Goal: Navigation & Orientation: Find specific page/section

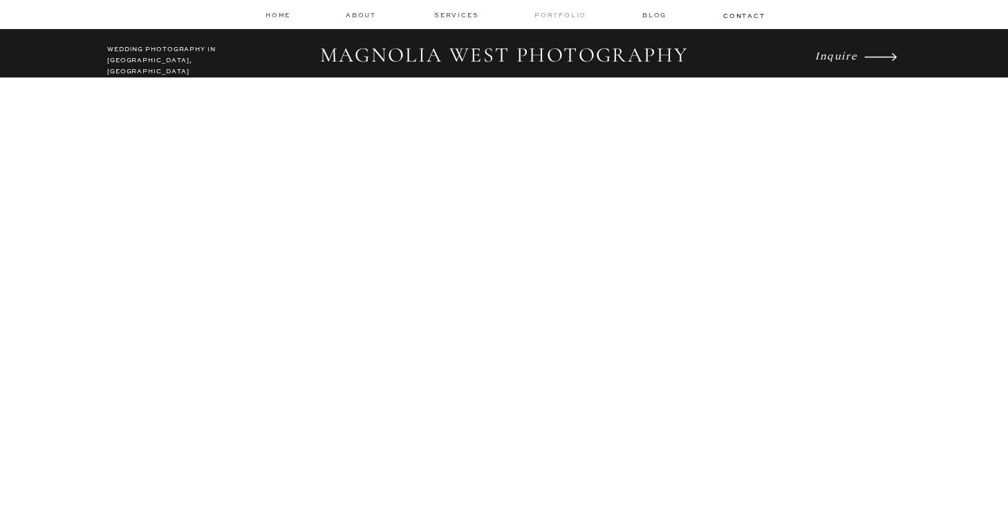
click at [559, 17] on nav "Portfolio" at bounding box center [562, 15] width 55 height 10
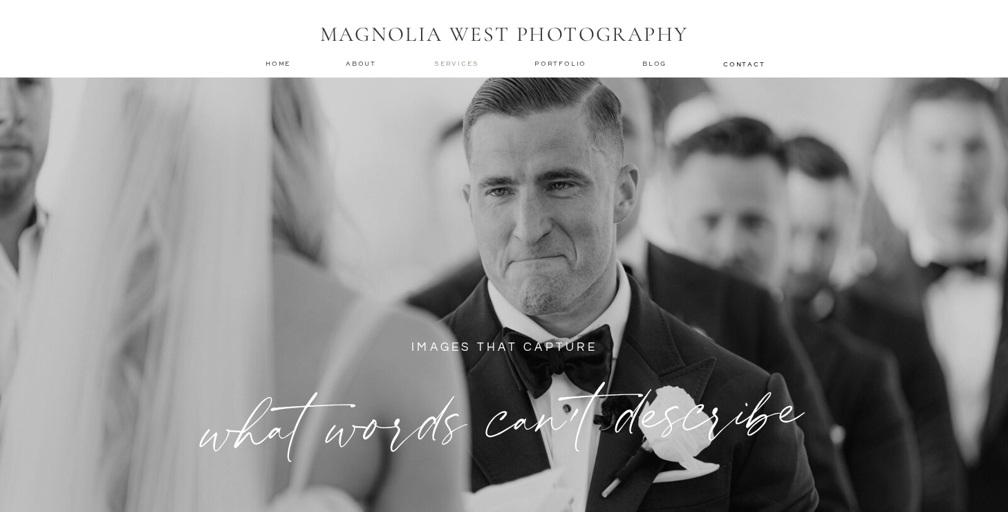
click at [463, 61] on nav "services" at bounding box center [457, 63] width 46 height 9
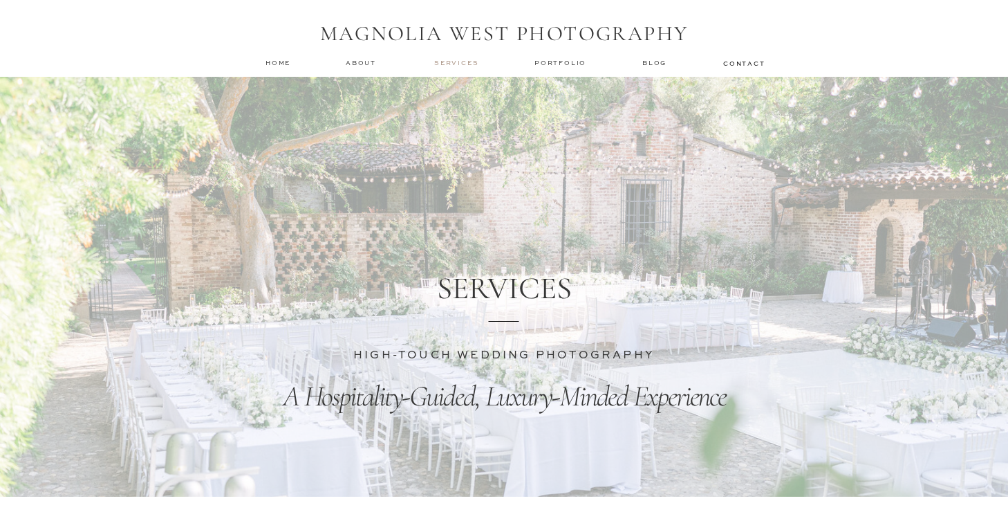
click at [459, 62] on nav "services" at bounding box center [457, 62] width 46 height 9
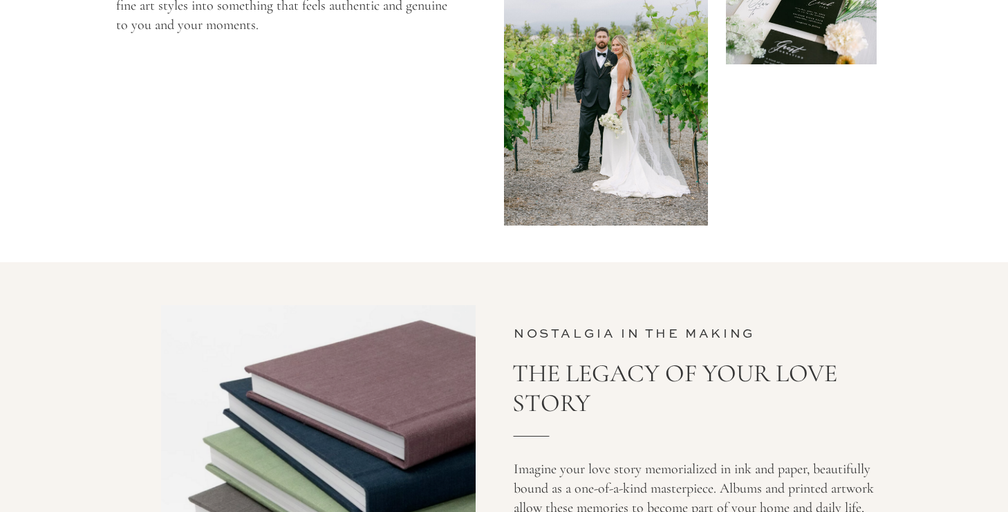
scroll to position [4859, 0]
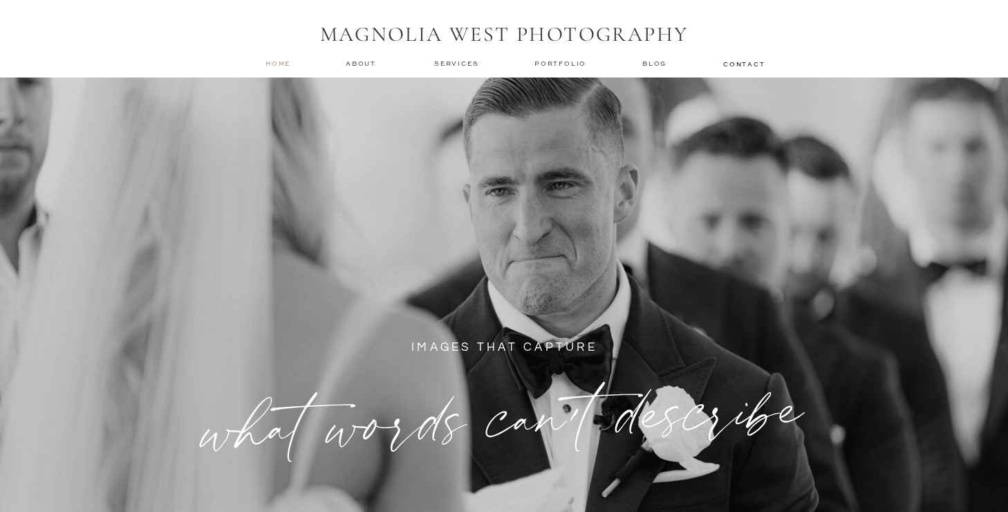
click at [288, 62] on nav "home" at bounding box center [279, 63] width 26 height 9
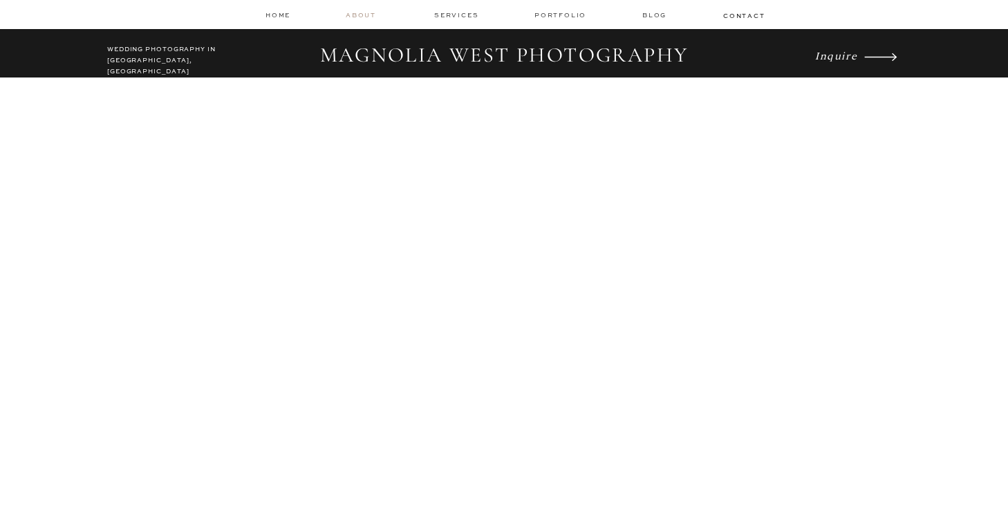
click at [358, 12] on nav "about" at bounding box center [363, 15] width 35 height 10
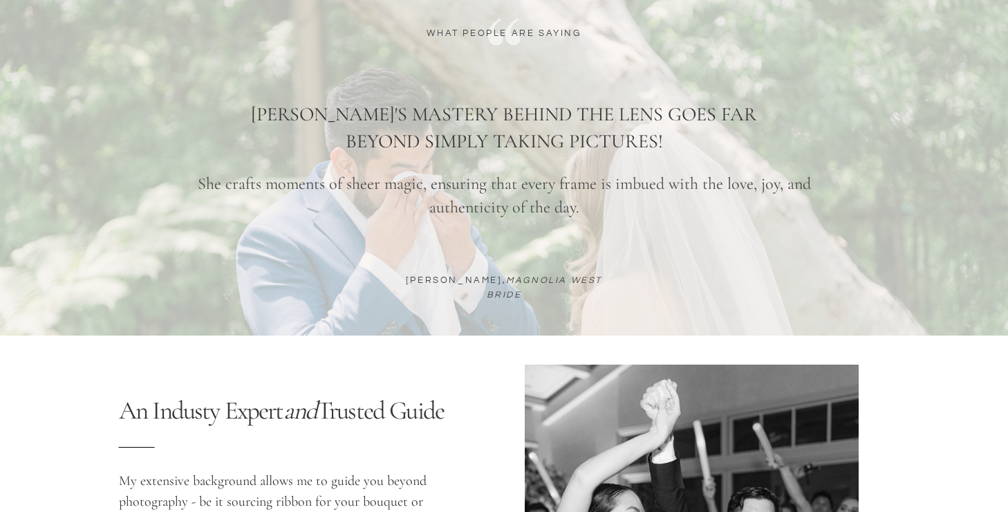
scroll to position [815, 0]
click at [257, 406] on p "An Industy Expert and Trusted Guide" at bounding box center [364, 428] width 490 height 65
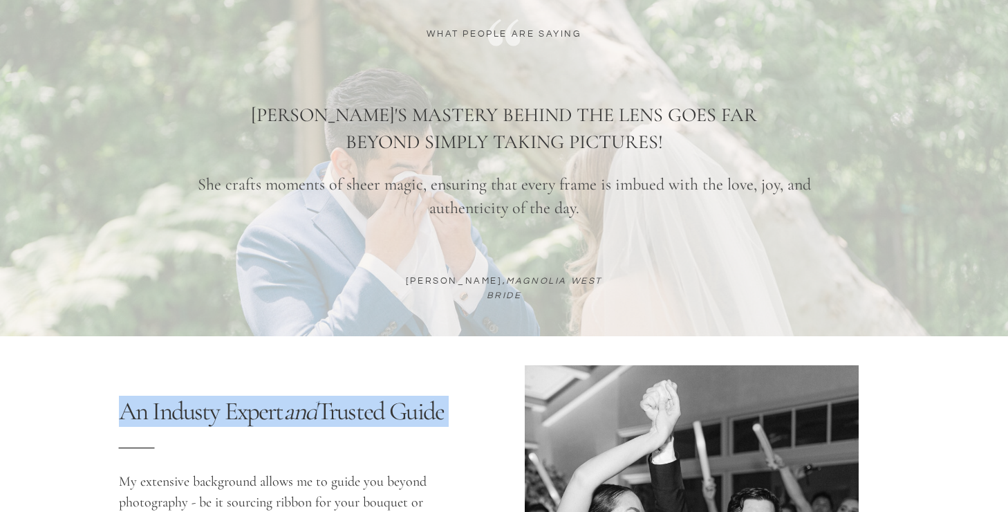
click at [257, 406] on p "An Industy Expert and Trusted Guide" at bounding box center [364, 428] width 490 height 65
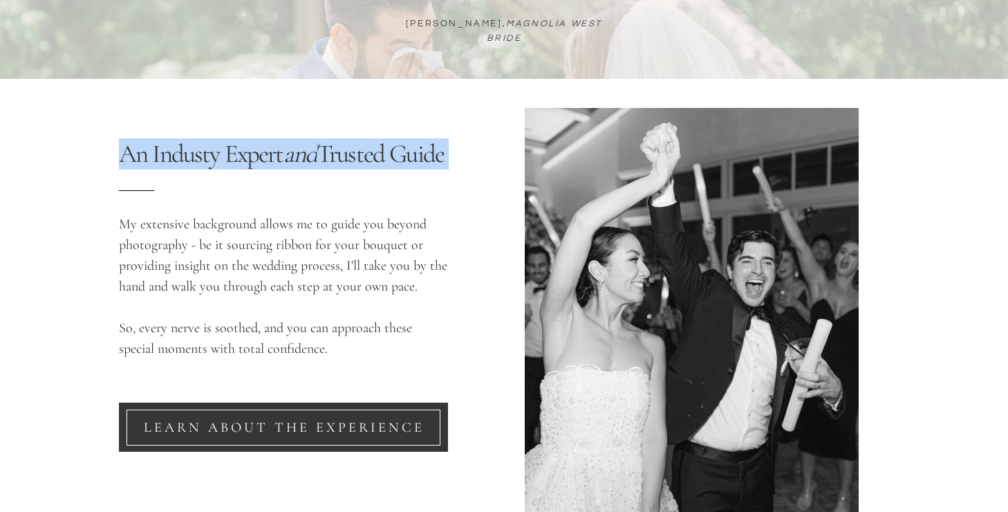
scroll to position [1081, 0]
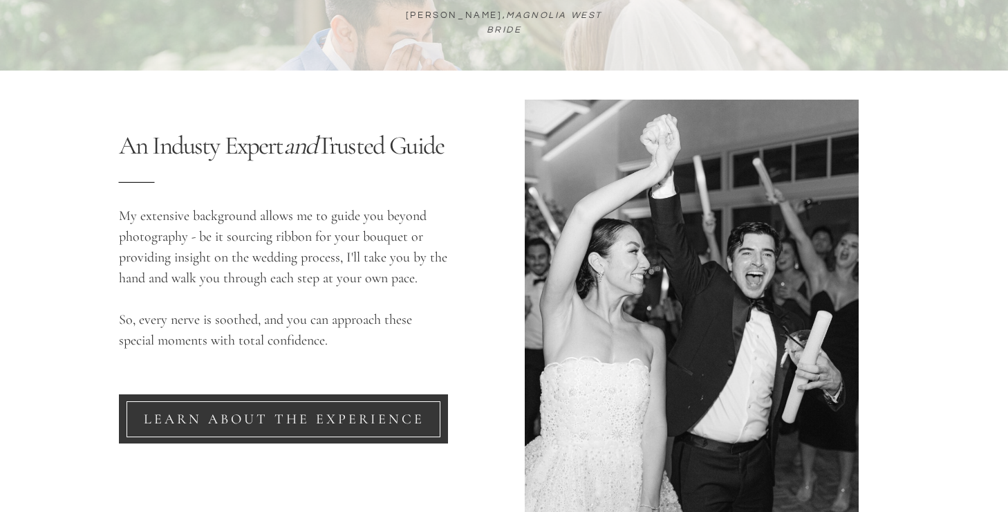
click at [328, 233] on p "My extensive background allows me to guide you beyond photography - be it sourc…" at bounding box center [283, 279] width 329 height 149
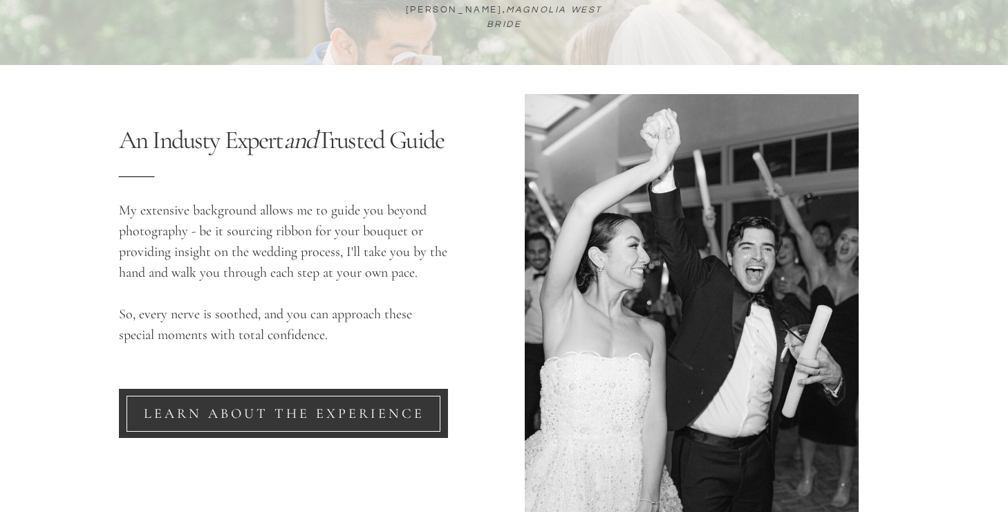
scroll to position [1137, 0]
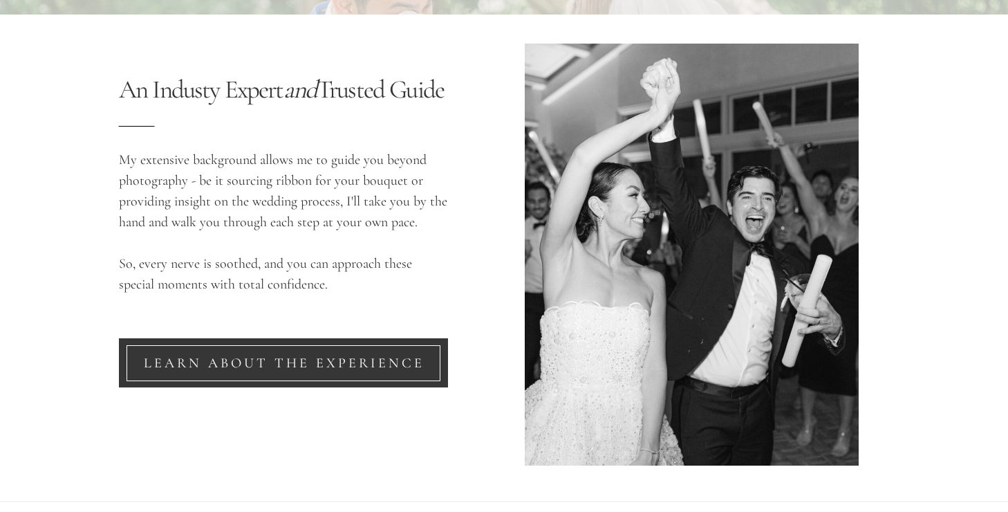
click at [276, 345] on div at bounding box center [284, 363] width 314 height 36
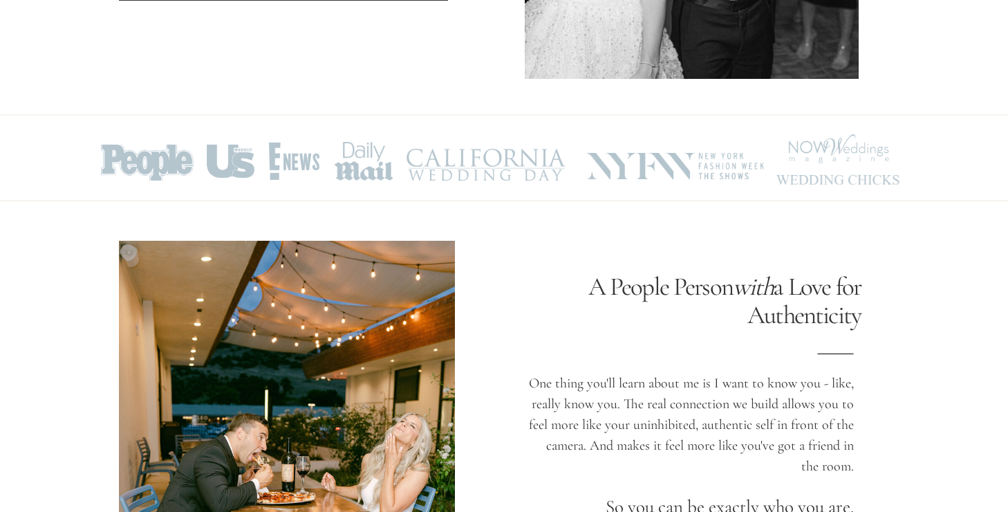
scroll to position [1522, 0]
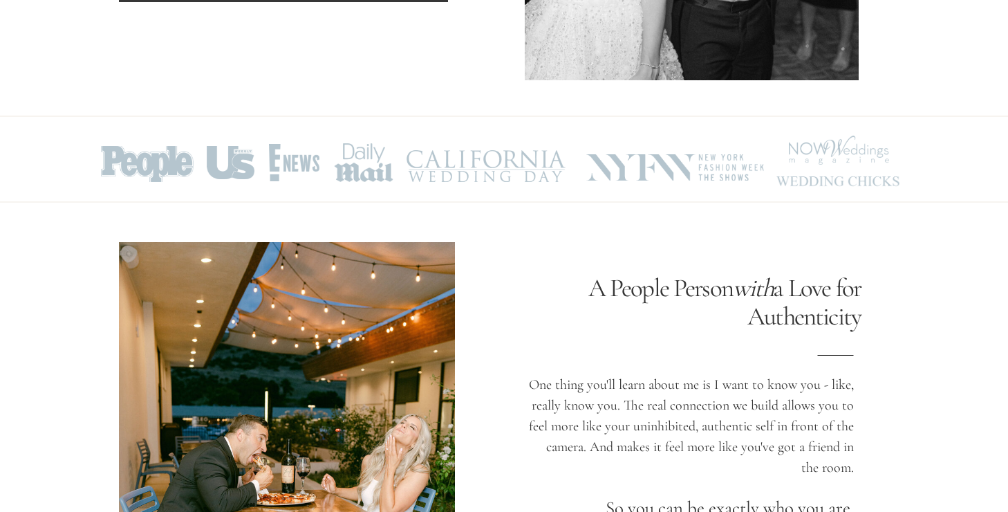
drag, startPoint x: 515, startPoint y: 176, endPoint x: 761, endPoint y: 158, distance: 247.6
click at [761, 158] on div at bounding box center [504, 161] width 830 height 101
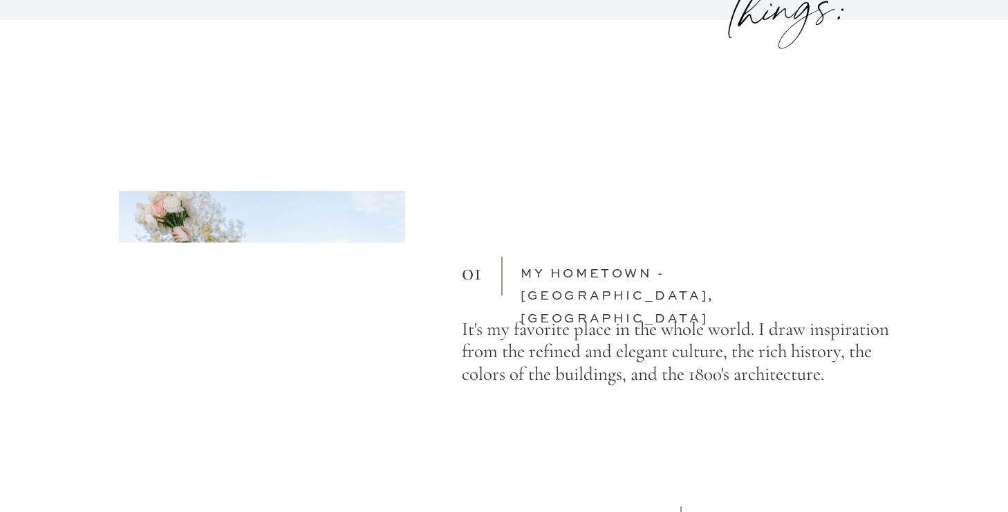
scroll to position [4034, 0]
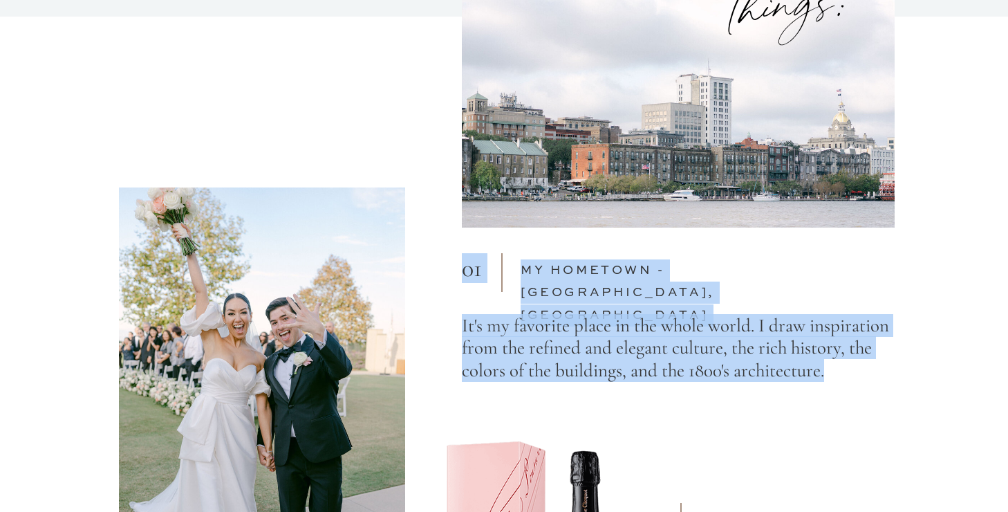
drag, startPoint x: 457, startPoint y: 324, endPoint x: 848, endPoint y: 371, distance: 393.5
click at [766, 351] on h3 "It's my favorite place in the whole world. I draw inspiration from the refined …" at bounding box center [678, 372] width 433 height 115
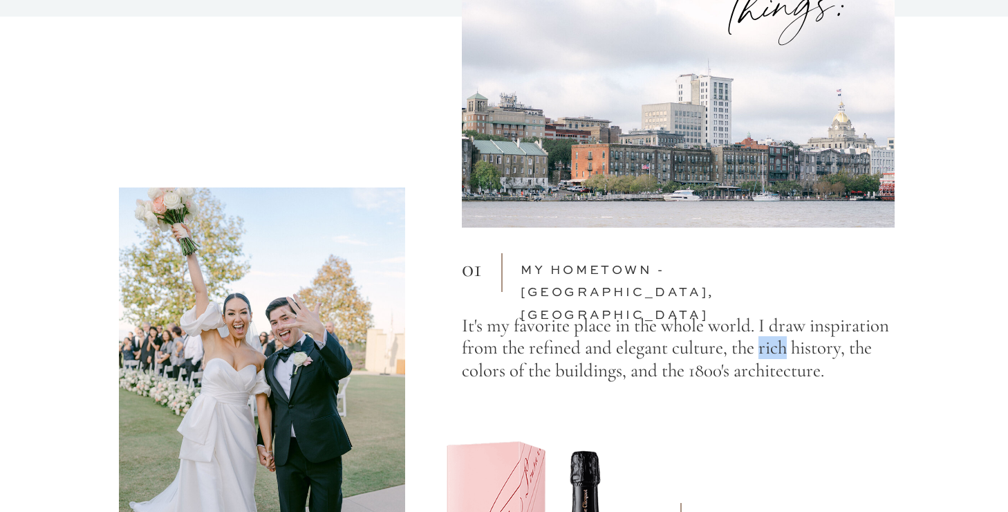
click at [766, 351] on h3 "It's my favorite place in the whole world. I draw inspiration from the refined …" at bounding box center [678, 372] width 433 height 115
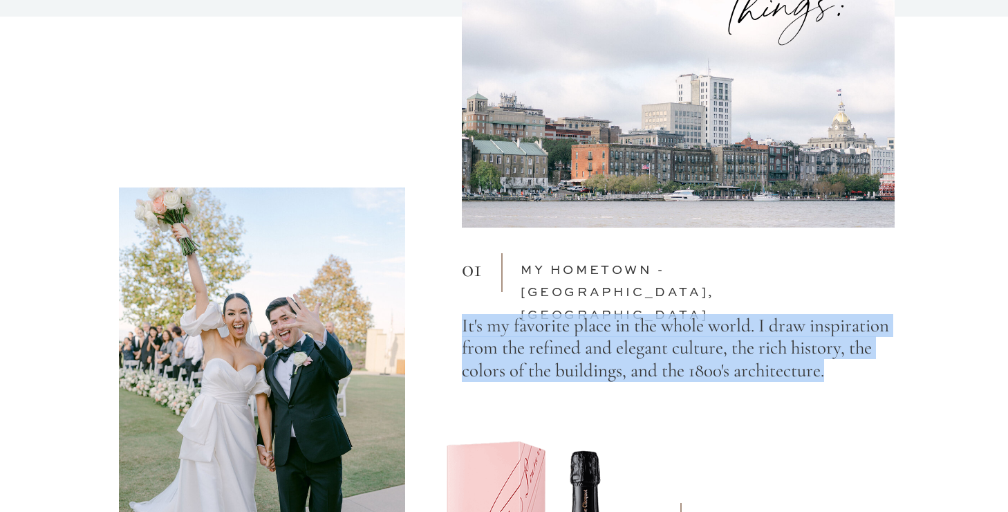
click at [766, 351] on h3 "It's my favorite place in the whole world. I draw inspiration from the refined …" at bounding box center [678, 372] width 433 height 115
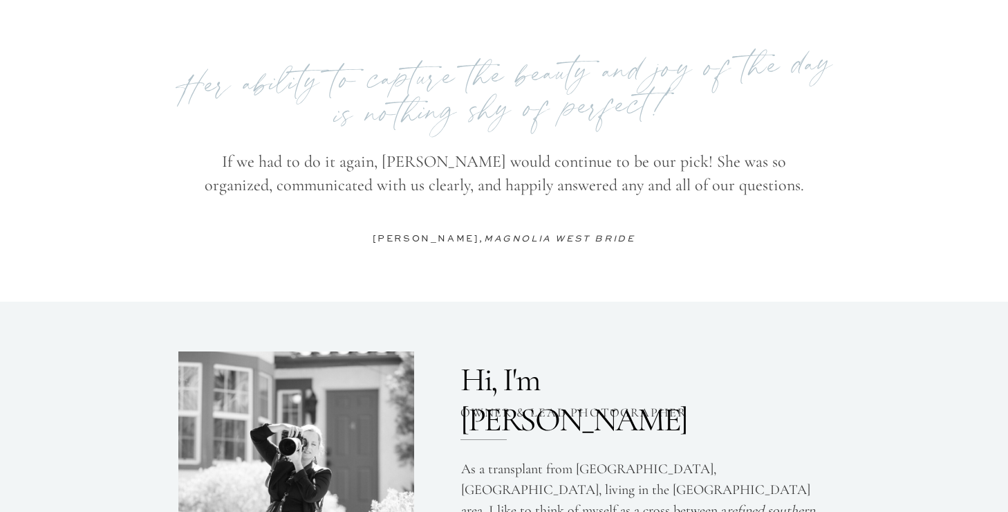
scroll to position [3227, 0]
